Goal: Information Seeking & Learning: Learn about a topic

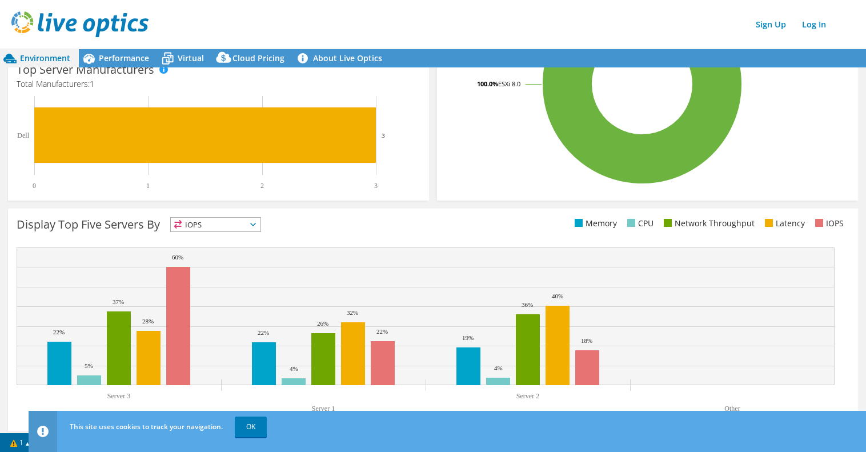
scroll to position [299, 0]
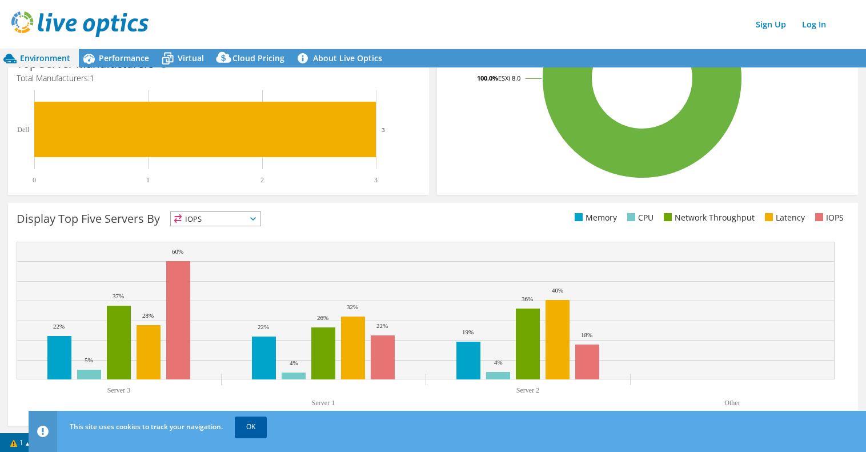
click at [251, 426] on link "OK" at bounding box center [251, 427] width 32 height 21
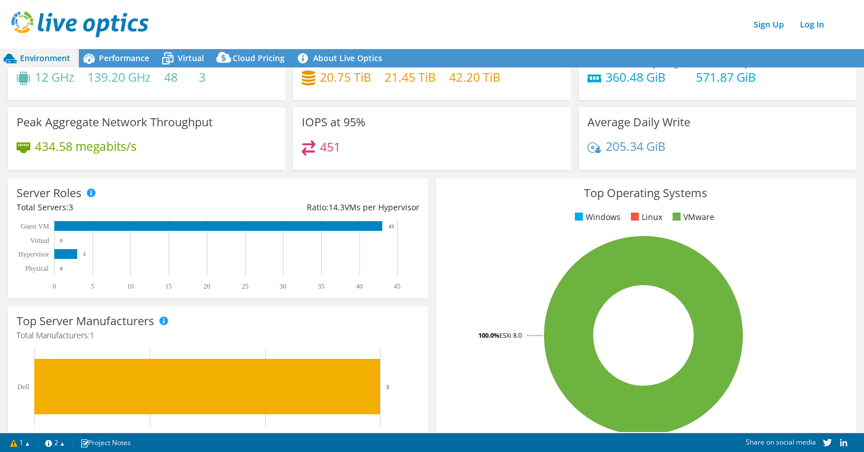
scroll to position [0, 0]
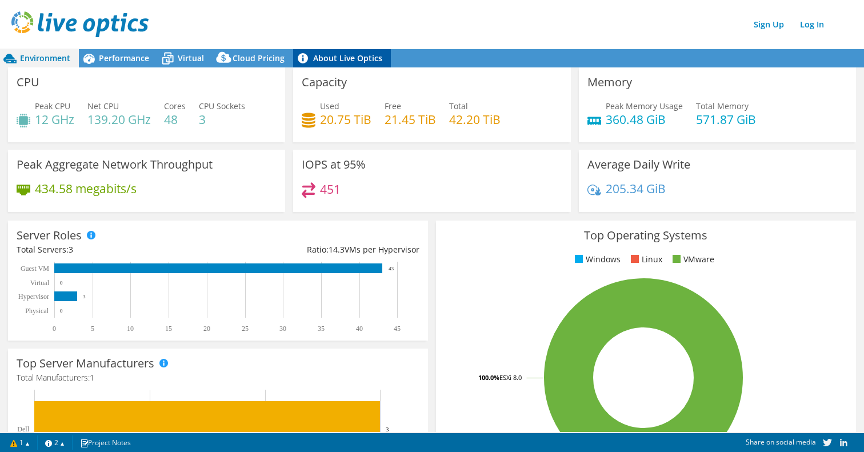
click at [351, 53] on link "About Live Optics" at bounding box center [342, 58] width 98 height 18
click at [83, 15] on img at bounding box center [79, 24] width 137 height 26
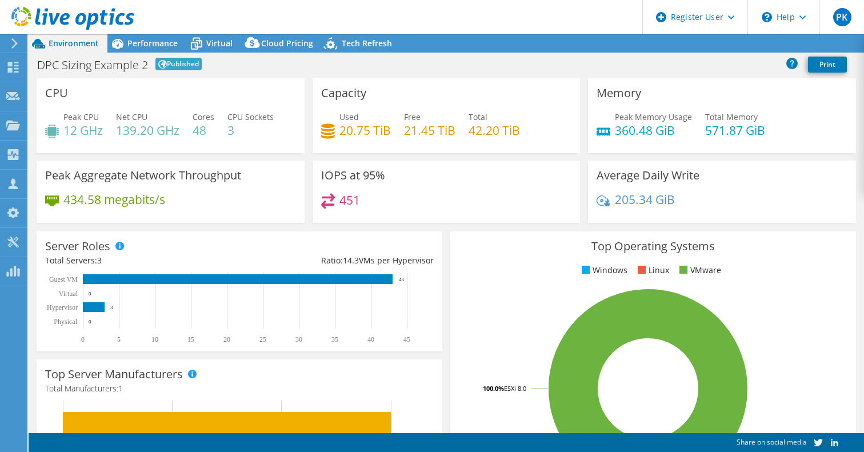
select select "[GEOGRAPHIC_DATA]"
select select "JPY"
radio input "true"
radio input "false"
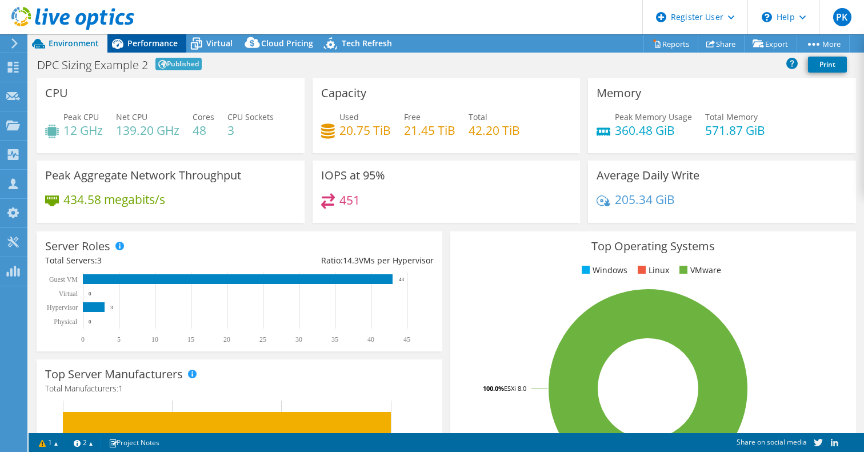
click at [154, 40] on span "Performance" at bounding box center [152, 43] width 50 height 11
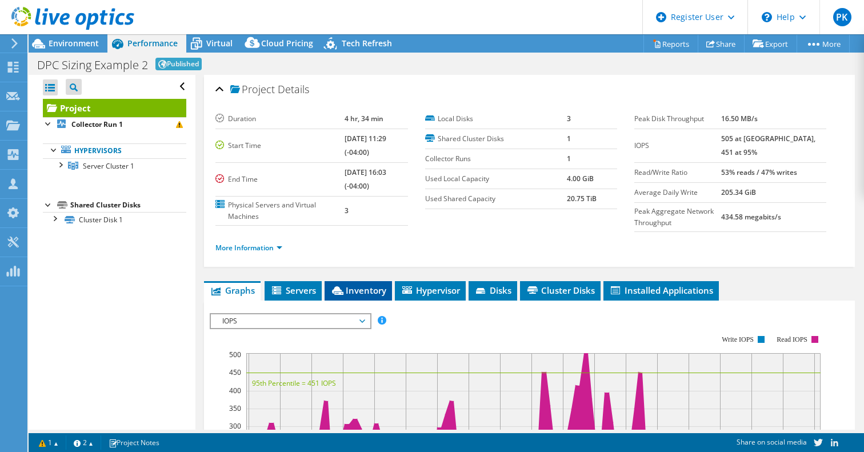
click at [365, 296] on span "Inventory" at bounding box center [358, 290] width 56 height 11
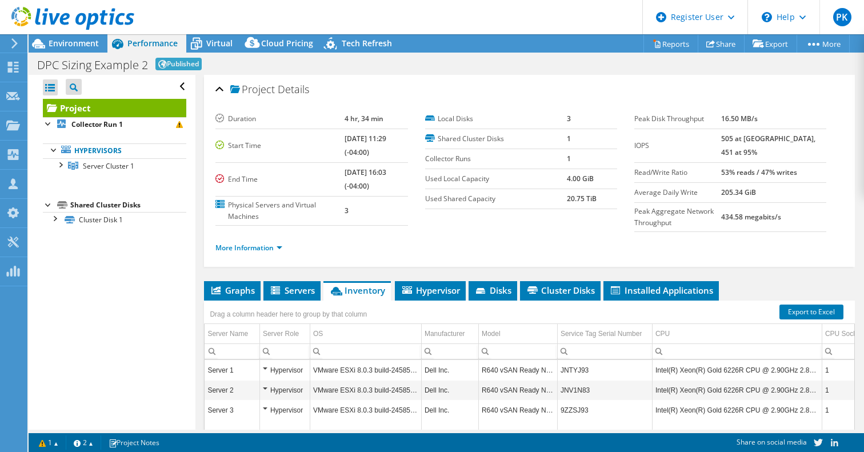
scroll to position [169, 0]
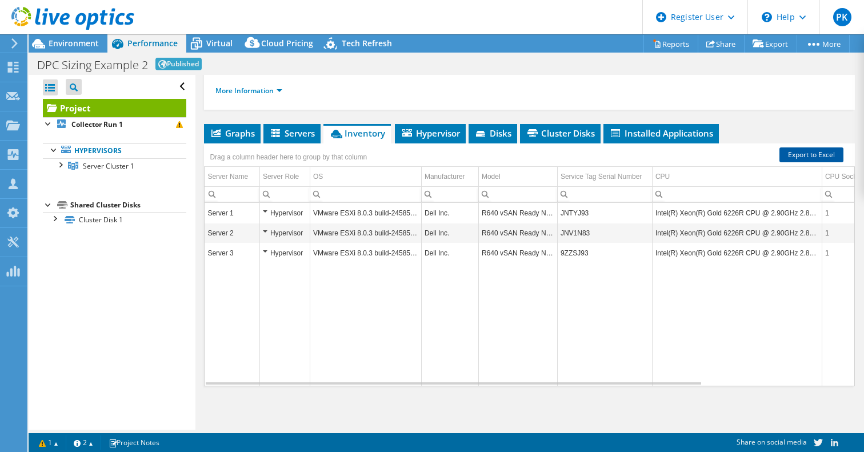
click at [805, 150] on link "Export to Excel" at bounding box center [811, 154] width 64 height 15
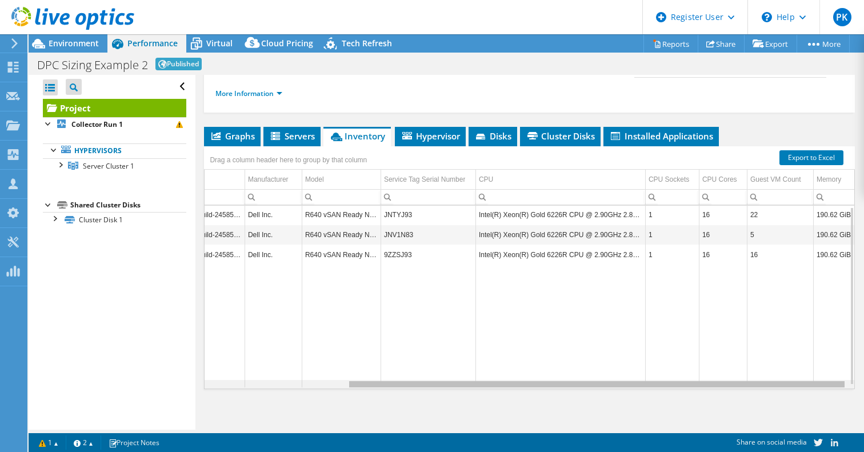
scroll to position [0, 185]
drag, startPoint x: 593, startPoint y: 396, endPoint x: 807, endPoint y: 379, distance: 215.5
click at [807, 379] on body "PK Dell User [PERSON_NAME] [PERSON_NAME][EMAIL_ADDRESS][PERSON_NAME][DOMAIN_NAM…" at bounding box center [432, 226] width 864 height 452
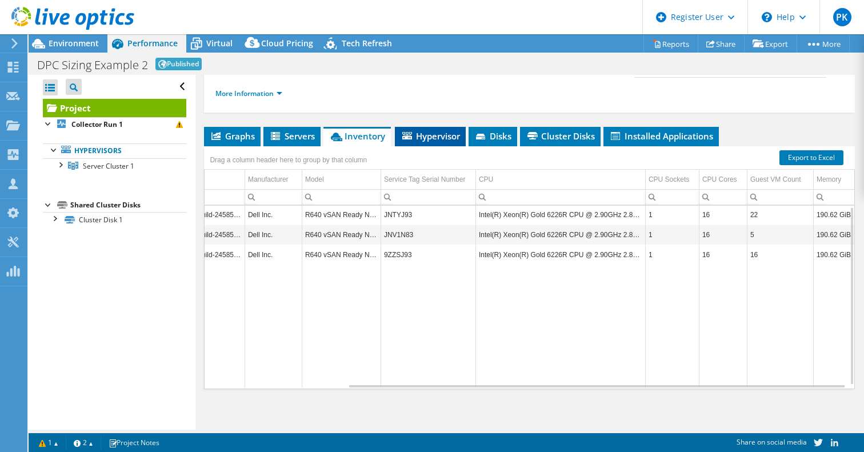
click at [418, 142] on span "Hypervisor" at bounding box center [430, 135] width 59 height 11
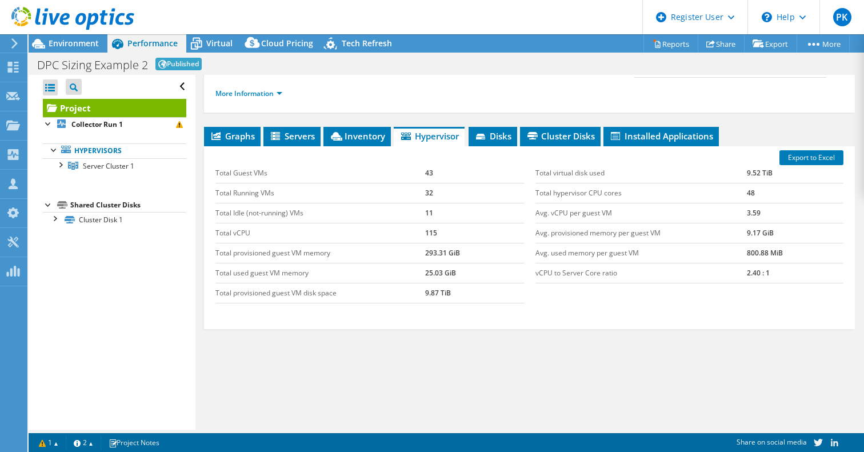
click at [405, 262] on td "Total provisioned guest VM memory" at bounding box center [319, 253] width 209 height 20
click at [215, 42] on span "Virtual" at bounding box center [219, 43] width 26 height 11
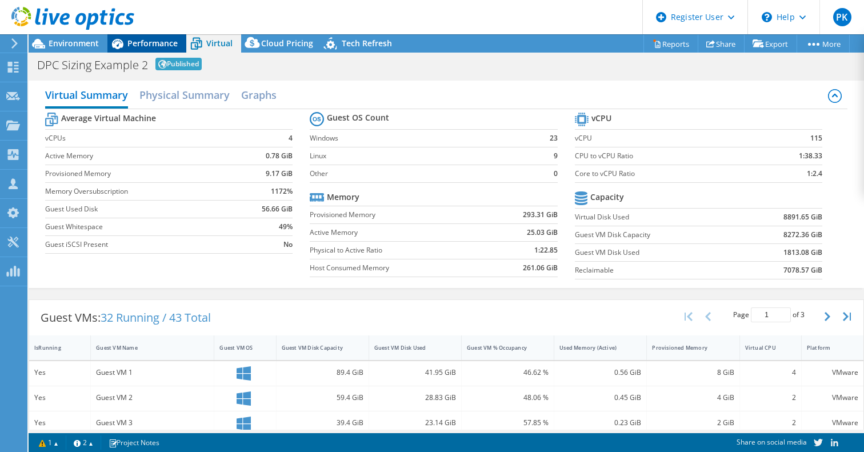
click at [159, 46] on span "Performance" at bounding box center [152, 43] width 50 height 11
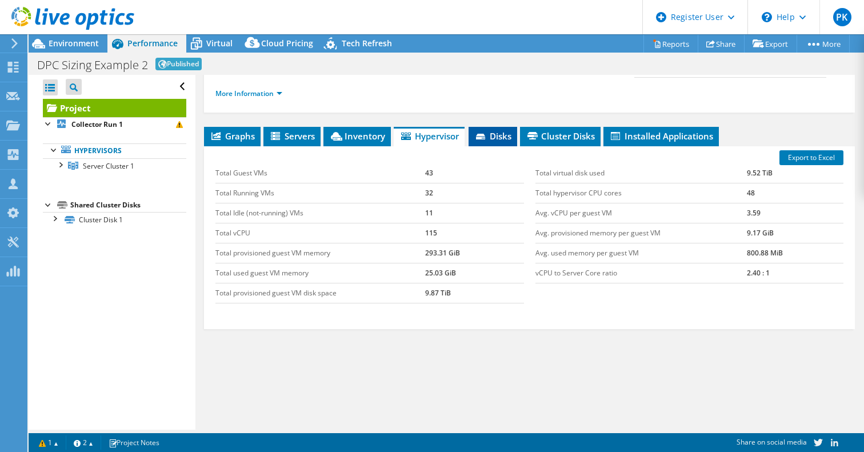
click at [497, 142] on span "Disks" at bounding box center [492, 135] width 37 height 11
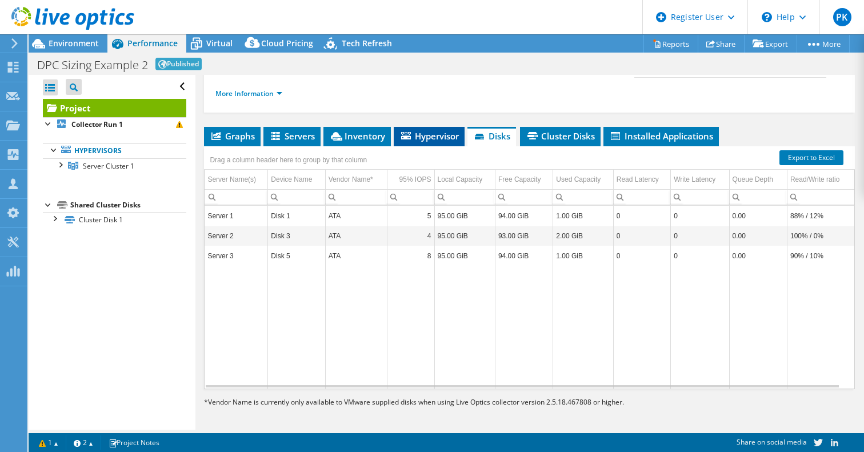
click at [426, 142] on span "Hypervisor" at bounding box center [428, 135] width 59 height 11
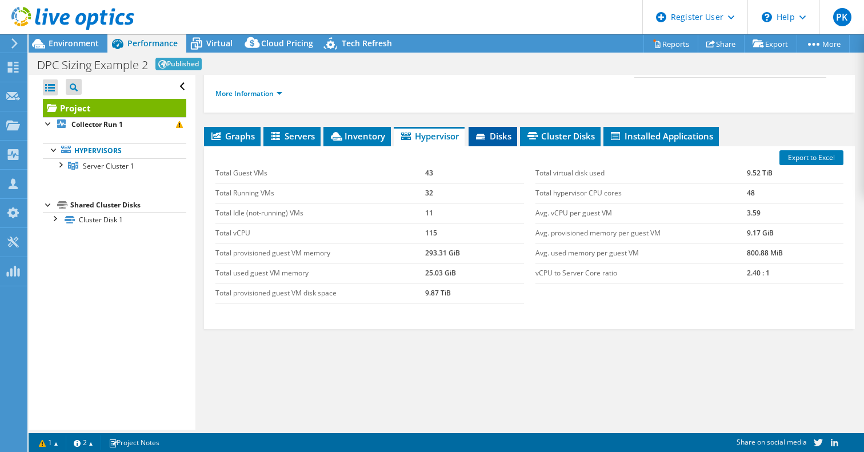
click at [497, 142] on span "Disks" at bounding box center [492, 135] width 37 height 11
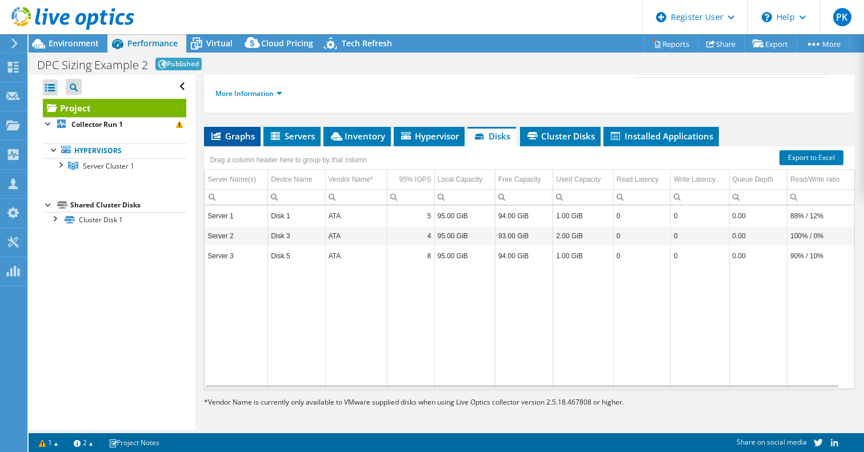
click at [225, 142] on span "Graphs" at bounding box center [232, 135] width 45 height 11
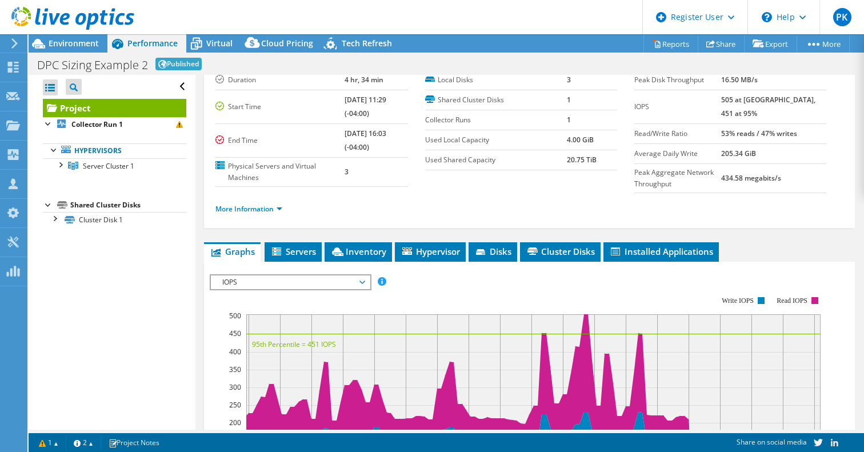
scroll to position [0, 0]
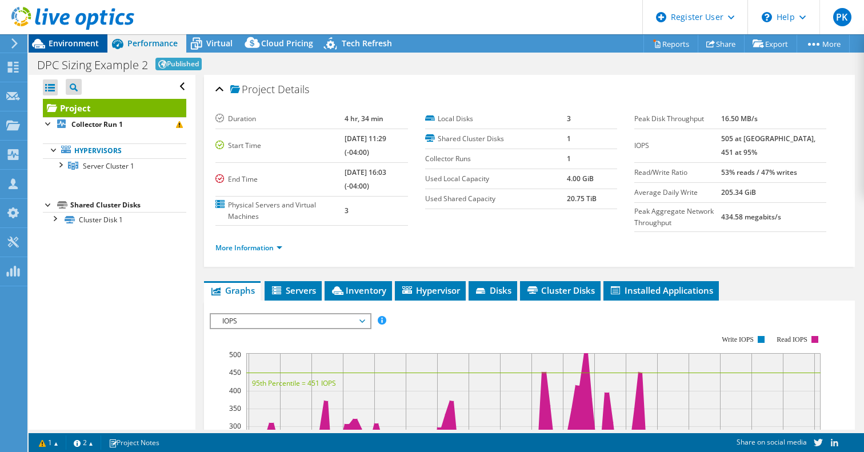
click at [77, 38] on div at bounding box center [67, 19] width 134 height 38
click at [77, 43] on span "Environment" at bounding box center [74, 43] width 50 height 11
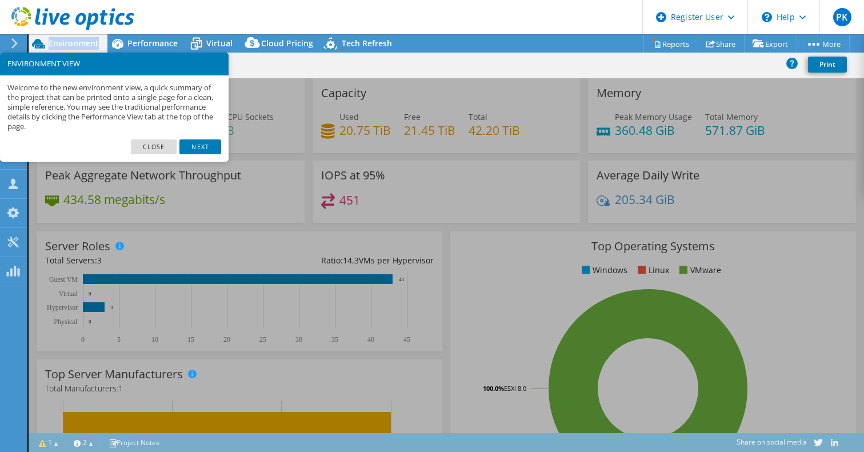
click at [77, 43] on span "Environment" at bounding box center [74, 43] width 50 height 11
click at [149, 145] on link "Close" at bounding box center [154, 146] width 46 height 15
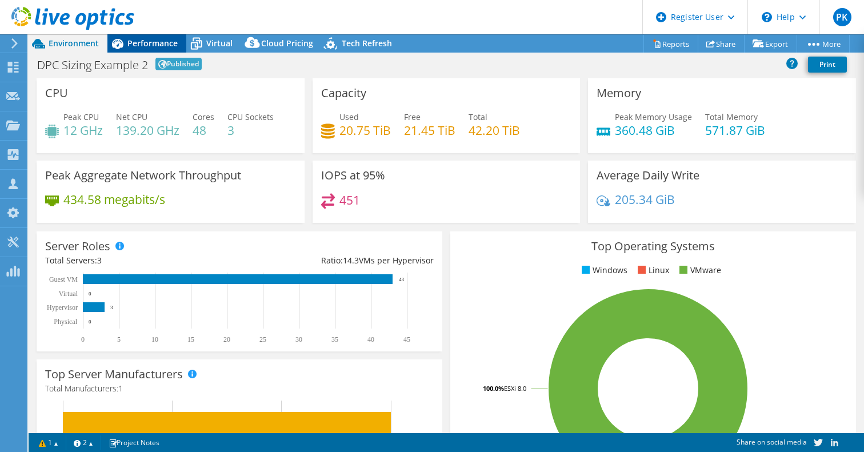
click at [152, 43] on span "Performance" at bounding box center [152, 43] width 50 height 11
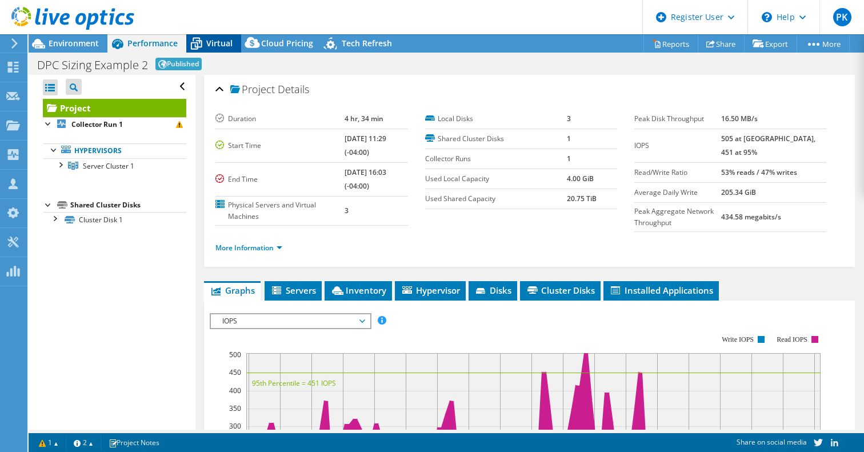
click at [215, 41] on span "Virtual" at bounding box center [219, 43] width 26 height 11
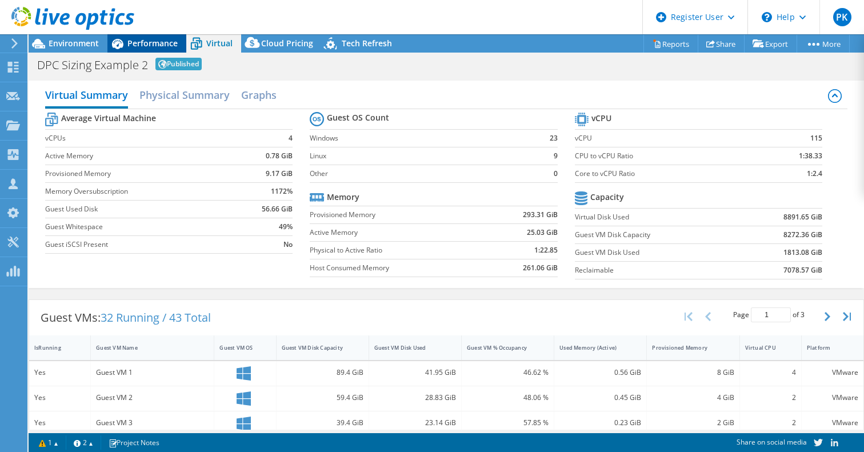
click at [150, 36] on div "Performance" at bounding box center [146, 43] width 79 height 18
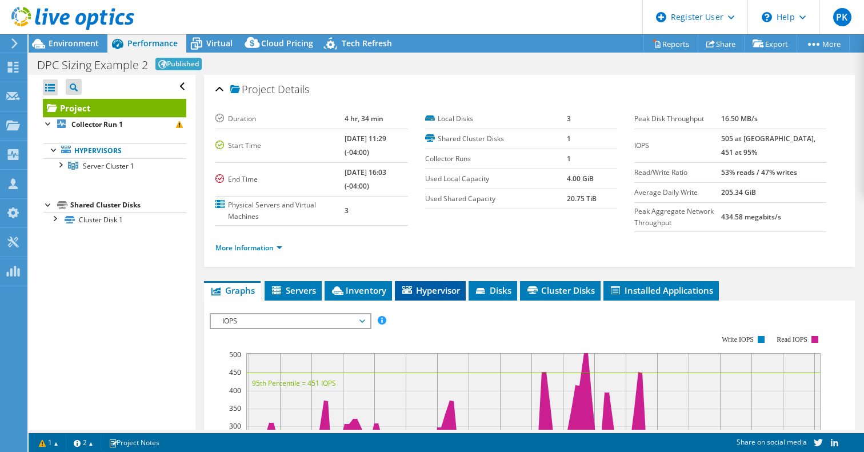
click at [441, 296] on span "Hypervisor" at bounding box center [430, 290] width 59 height 11
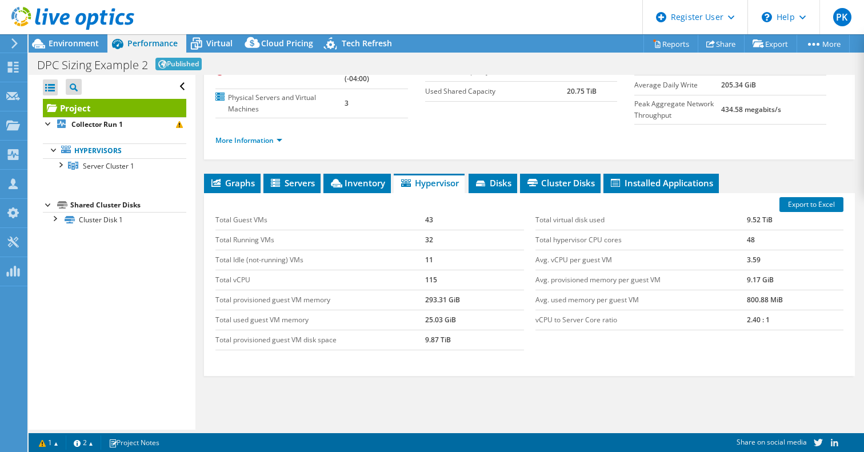
scroll to position [114, 0]
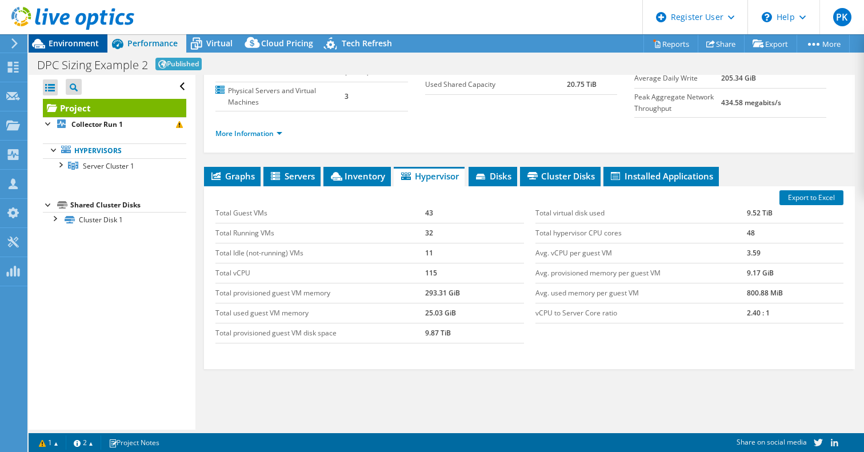
click at [60, 39] on span "Environment" at bounding box center [74, 43] width 50 height 11
